Goal: Information Seeking & Learning: Find specific fact

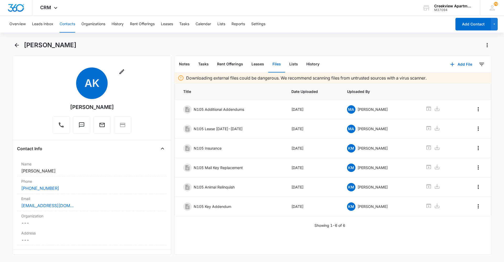
click at [269, 180] on div "Downloading external files could be dangerous. We recommend scanning files from…" at bounding box center [333, 164] width 317 height 182
click at [265, 180] on div "Downloading external files could be dangerous. We recommend scanning files from…" at bounding box center [333, 164] width 317 height 182
click at [193, 180] on div "Downloading external files could be dangerous. We recommend scanning files from…" at bounding box center [333, 164] width 317 height 182
click at [269, 180] on div "Downloading external files could be dangerous. We recommend scanning files from…" at bounding box center [333, 164] width 317 height 182
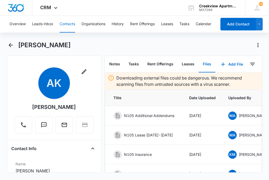
click at [70, 21] on button "Contacts" at bounding box center [67, 24] width 15 height 17
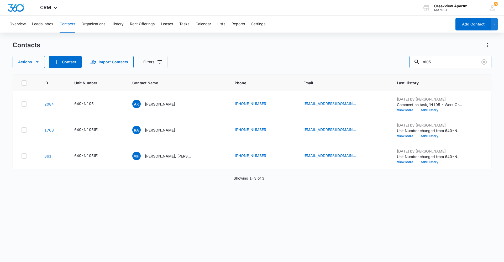
drag, startPoint x: 442, startPoint y: 64, endPoint x: 414, endPoint y: 62, distance: 27.6
click at [269, 62] on input "n105" at bounding box center [450, 62] width 82 height 13
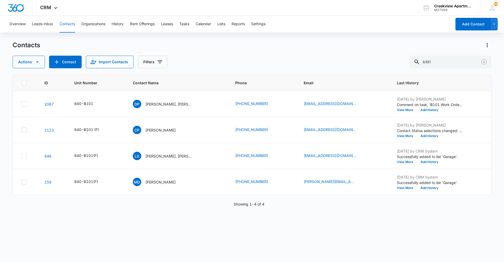
click at [216, 180] on div "ID Unit Number Contact Name Phone Email Last History 2067 640-B101 DP [PERSON_N…" at bounding box center [252, 165] width 479 height 181
click at [72, 180] on div "ID Unit Number Contact Name Phone Email Last History 2067 640-B101 DP [PERSON_N…" at bounding box center [252, 165] width 479 height 181
drag, startPoint x: 450, startPoint y: 62, endPoint x: 384, endPoint y: 60, distance: 65.9
click at [269, 62] on div "Actions Contact Import Contacts Filters b101" at bounding box center [252, 62] width 479 height 13
type input "f206"
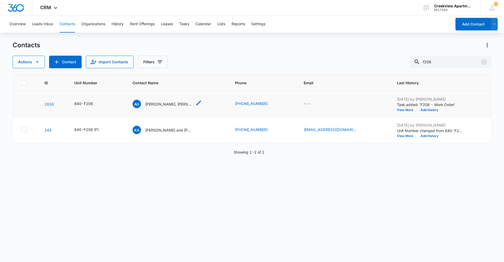
click at [176, 103] on p "[PERSON_NAME], [PERSON_NAME], [PERSON_NAME]" at bounding box center [168, 104] width 47 height 6
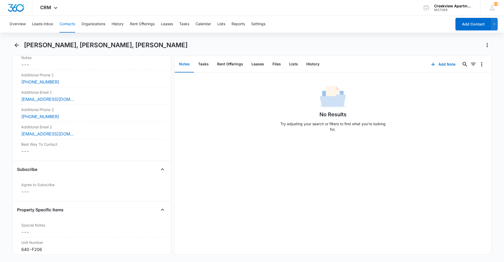
scroll to position [449, 0]
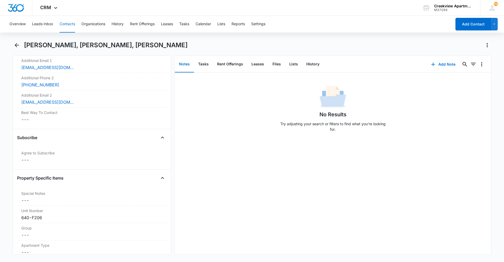
click at [70, 32] on button "Contacts" at bounding box center [67, 24] width 15 height 17
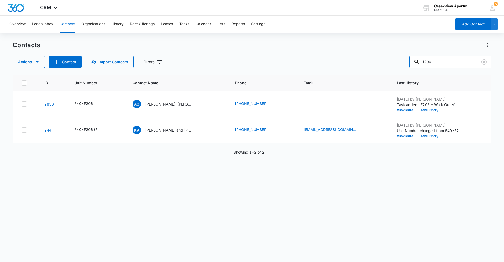
drag, startPoint x: 442, startPoint y: 63, endPoint x: 383, endPoint y: 64, distance: 58.8
click at [269, 64] on div "Actions Contact Import Contacts Filters f206" at bounding box center [252, 62] width 479 height 13
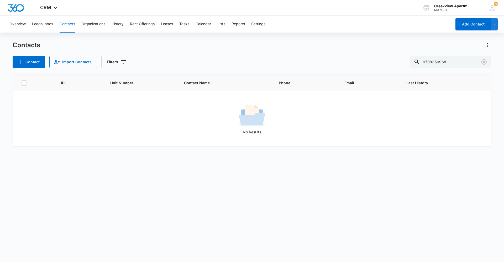
click at [145, 167] on div "ID Unit Number Contact Name Phone Email Last History No Results" at bounding box center [252, 165] width 479 height 181
click at [269, 60] on input "9708360968" at bounding box center [450, 62] width 82 height 13
type input "i306"
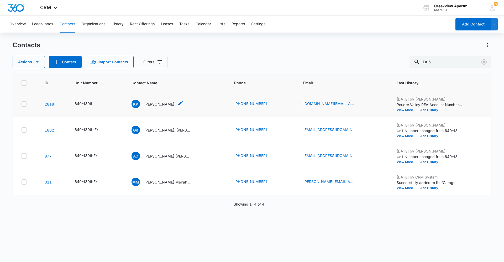
click at [151, 106] on p "[PERSON_NAME]" at bounding box center [159, 104] width 30 height 6
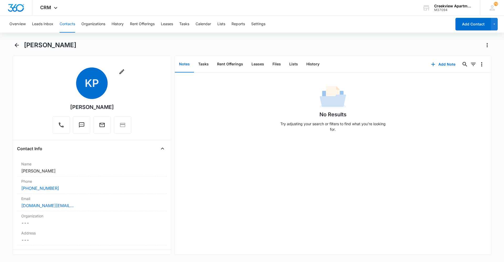
click at [269, 180] on div "No Results Try adjusting your search or filters to find what you’re looking for." at bounding box center [333, 164] width 317 height 182
